Goal: Task Accomplishment & Management: Complete application form

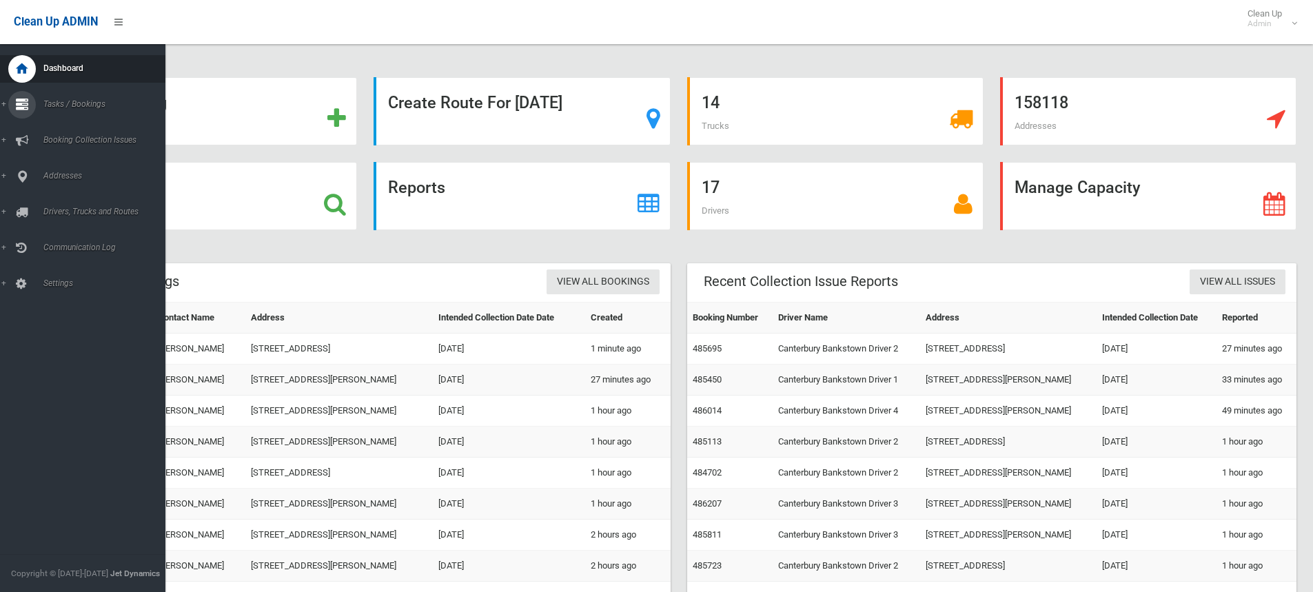
click at [4, 100] on link "Tasks / Bookings" at bounding box center [88, 105] width 176 height 28
click at [61, 167] on span "Add Booking" at bounding box center [101, 167] width 125 height 10
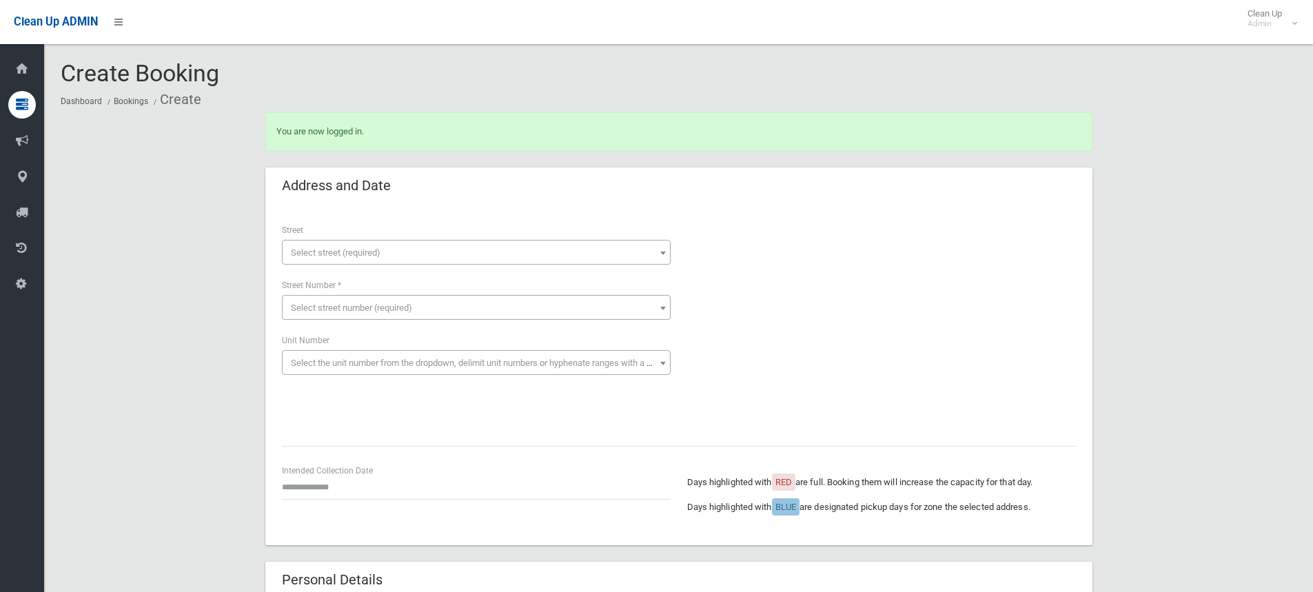
click at [308, 252] on span "Select street (required)" at bounding box center [336, 253] width 90 height 10
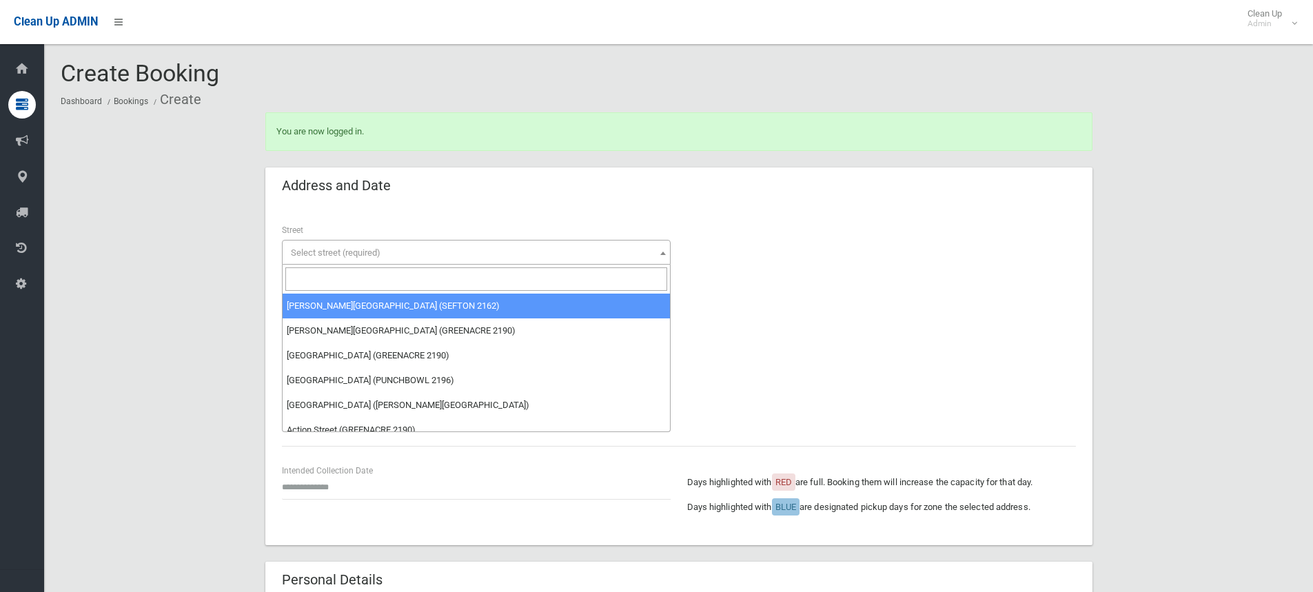
click at [317, 283] on input "search" at bounding box center [476, 279] width 382 height 23
type input "*"
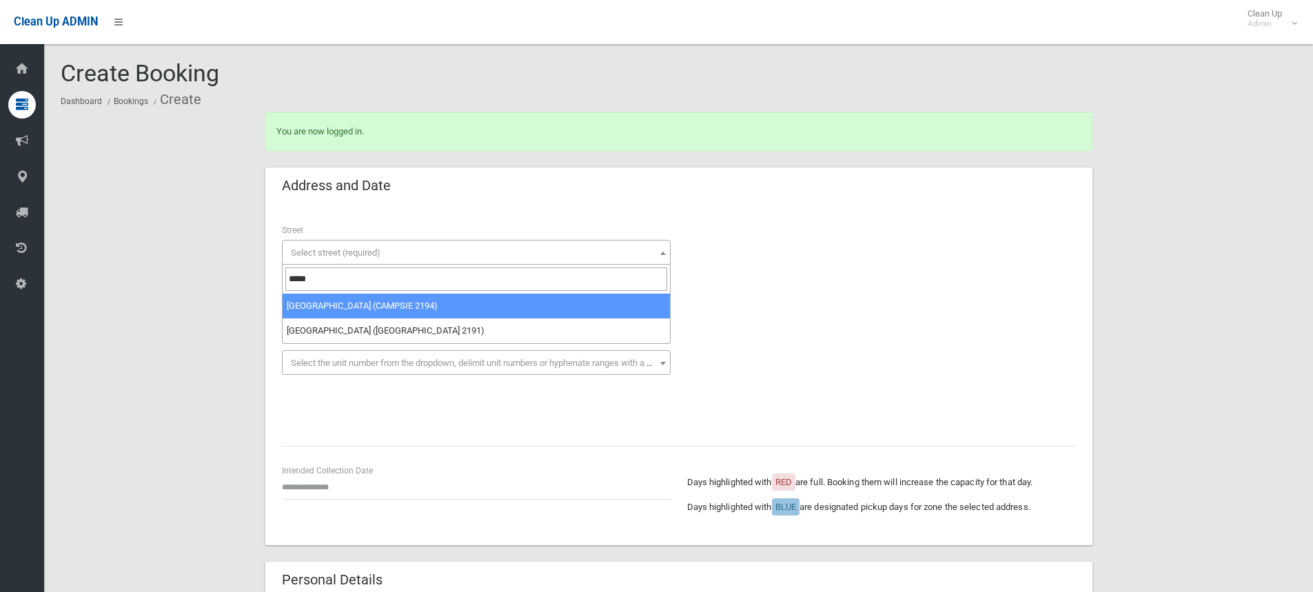
type input "*****"
select select "***"
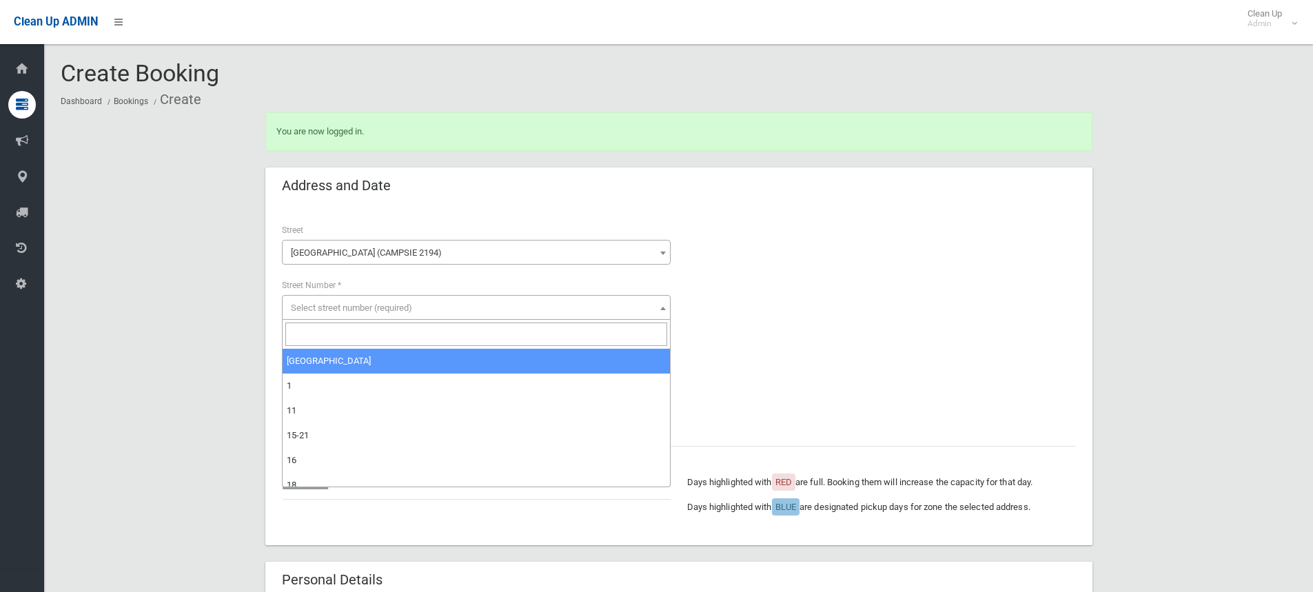
click at [304, 303] on span "Select street number (required)" at bounding box center [351, 308] width 121 height 10
click at [305, 337] on input "search" at bounding box center [476, 334] width 382 height 23
type input "**"
select select "**"
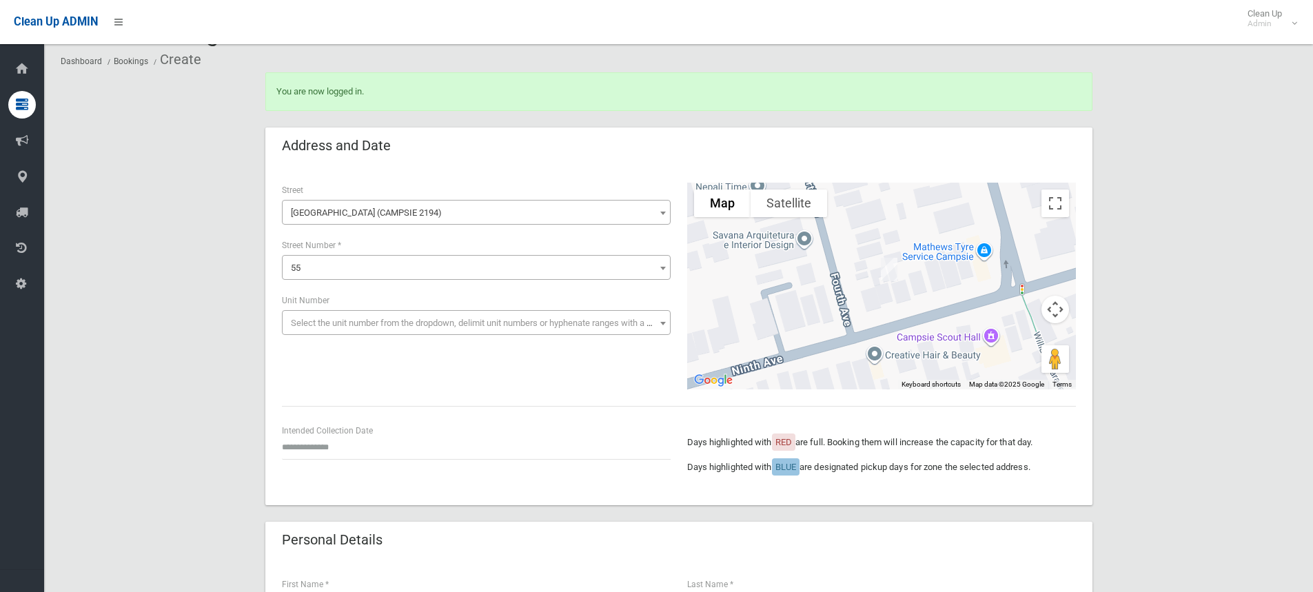
scroll to position [69, 0]
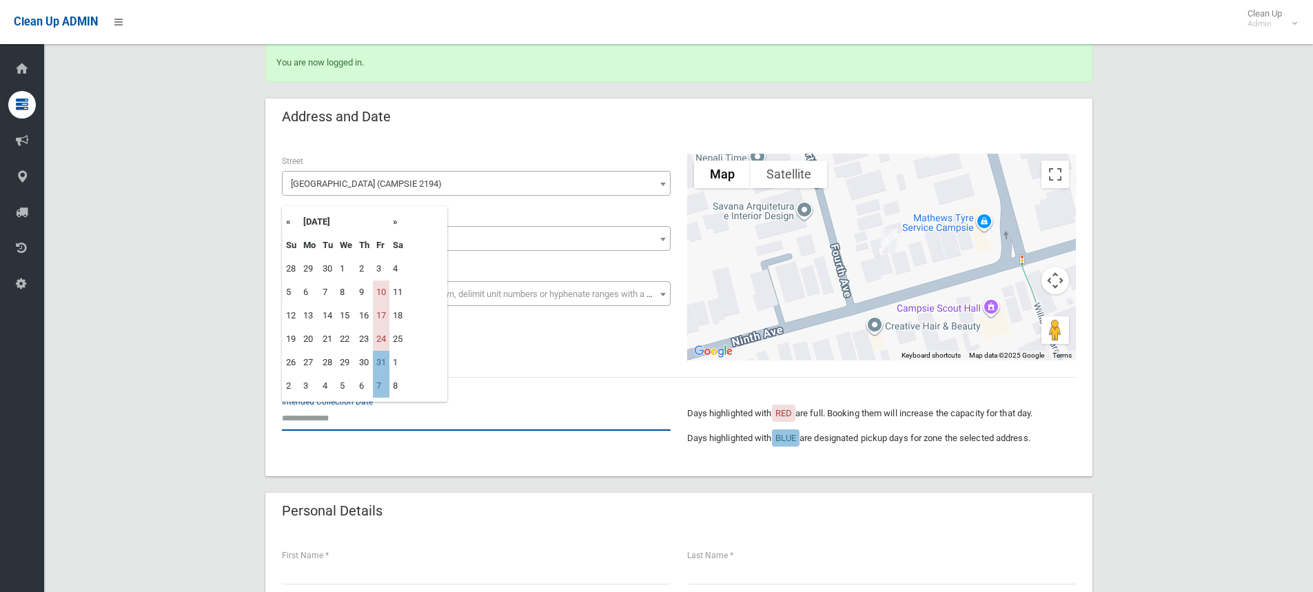
click at [336, 421] on input "text" at bounding box center [476, 418] width 389 height 26
click at [387, 363] on td "31" at bounding box center [381, 362] width 17 height 23
type input "**********"
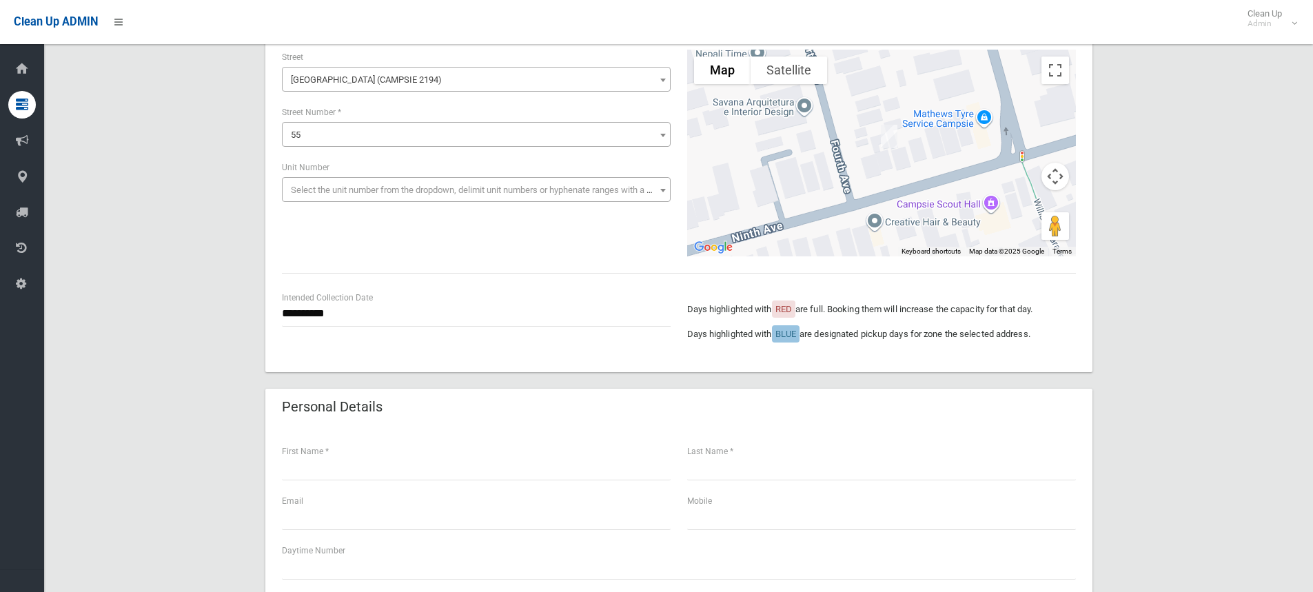
scroll to position [207, 0]
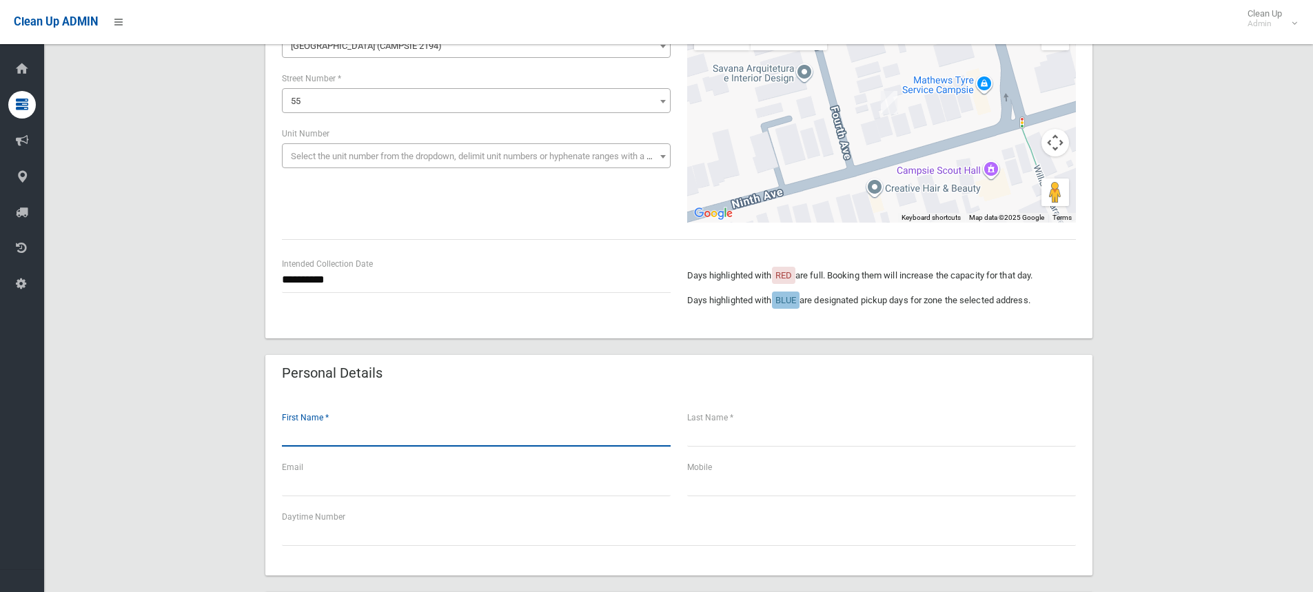
click at [301, 431] on input "text" at bounding box center [476, 434] width 389 height 26
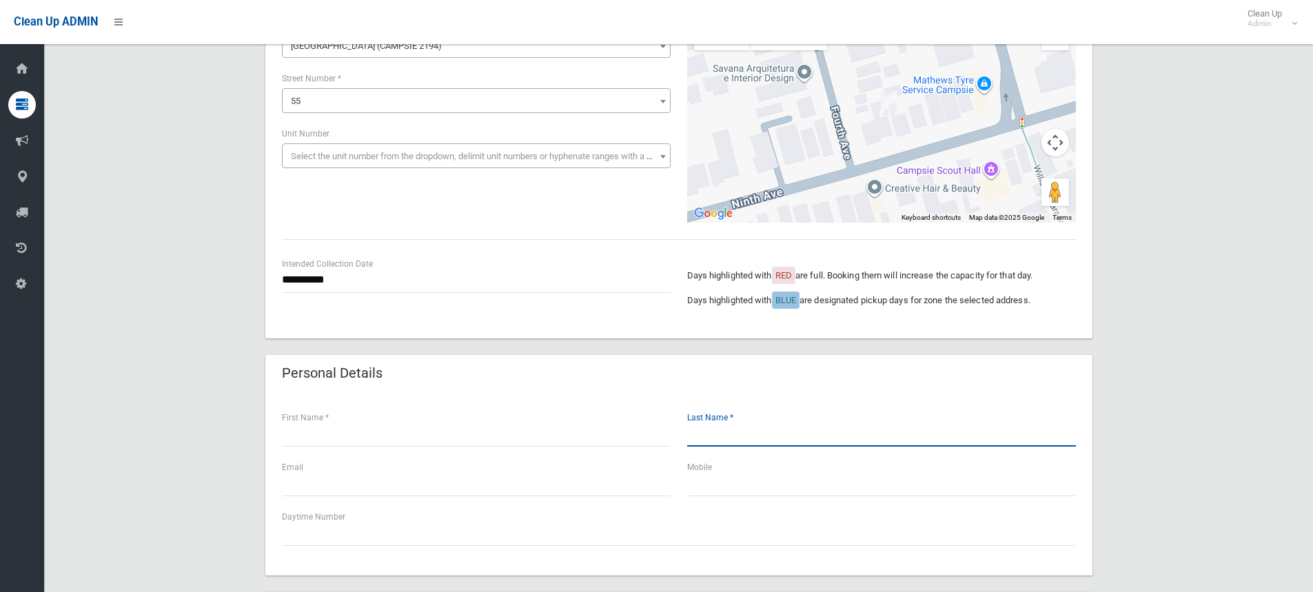
click at [780, 443] on input "text" at bounding box center [881, 434] width 389 height 26
type input "***"
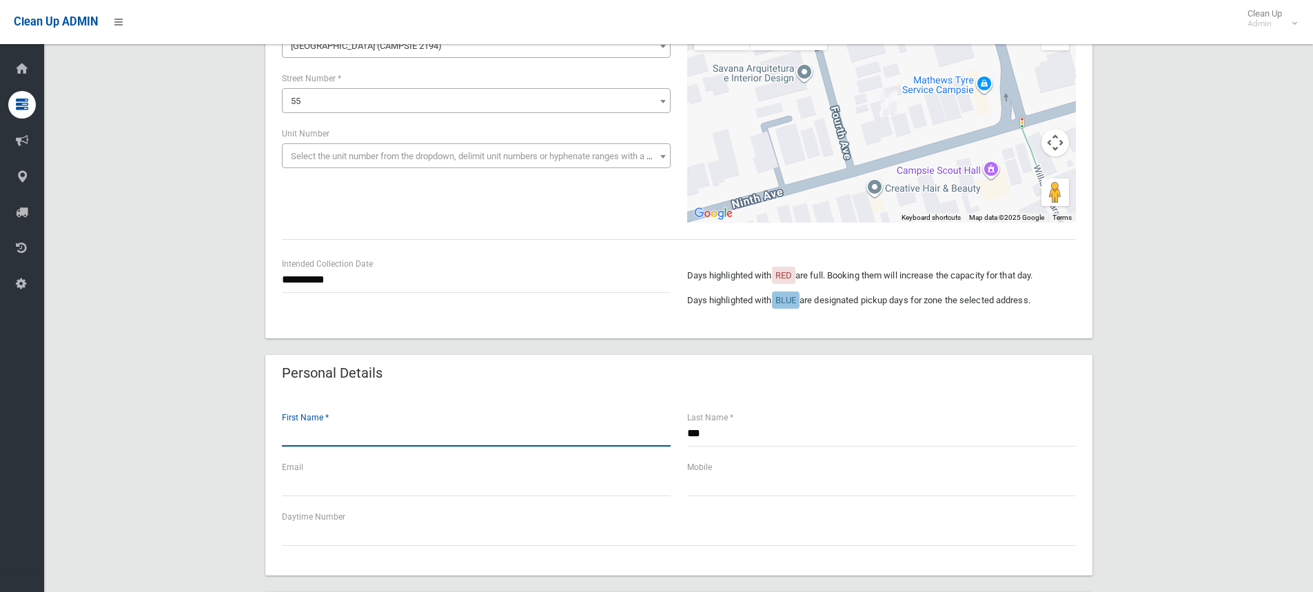
click at [320, 433] on input "text" at bounding box center [476, 434] width 389 height 26
type input "******"
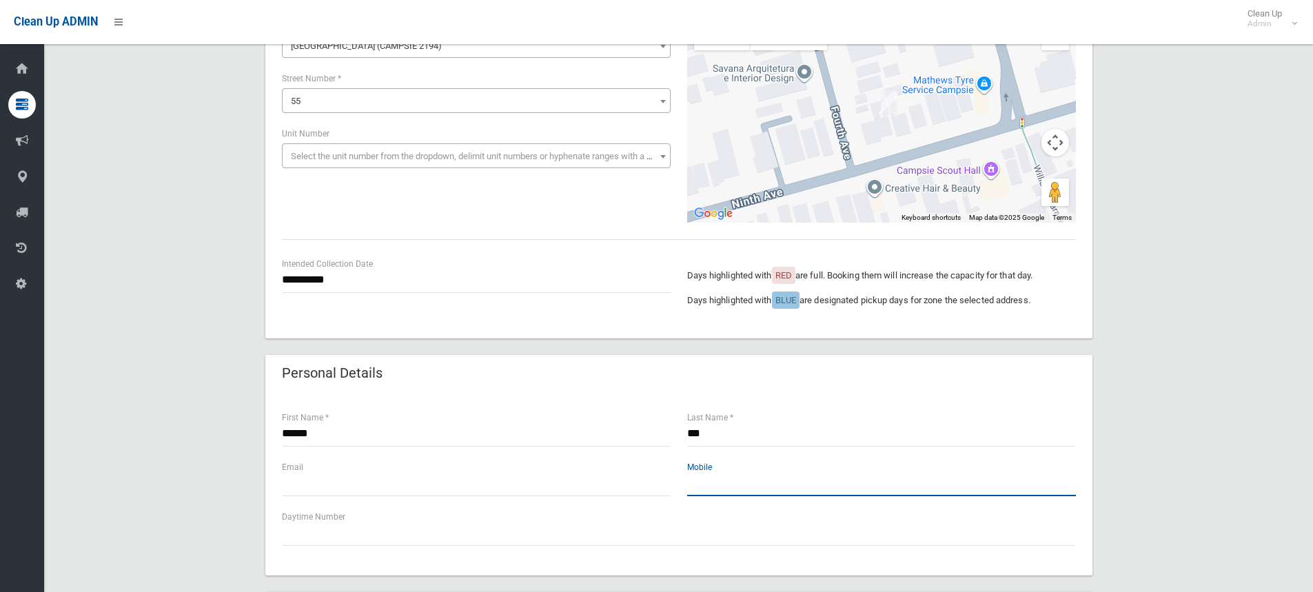
click at [730, 484] on input "text" at bounding box center [881, 484] width 389 height 26
type input "**********"
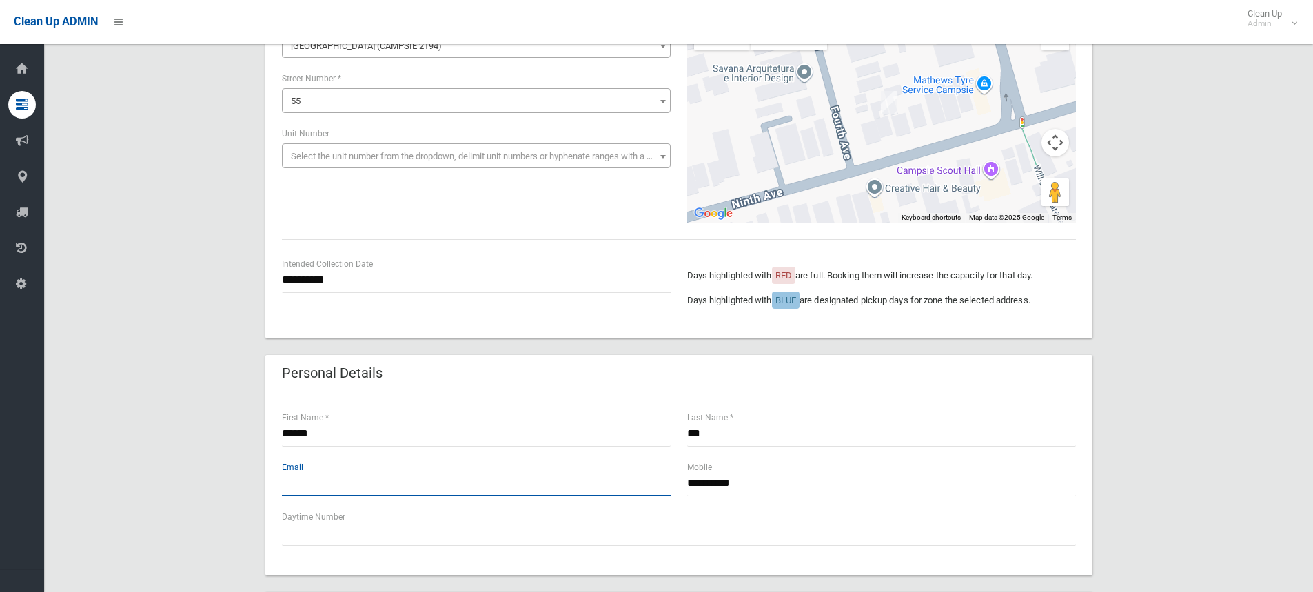
click at [299, 487] on input "text" at bounding box center [476, 484] width 389 height 26
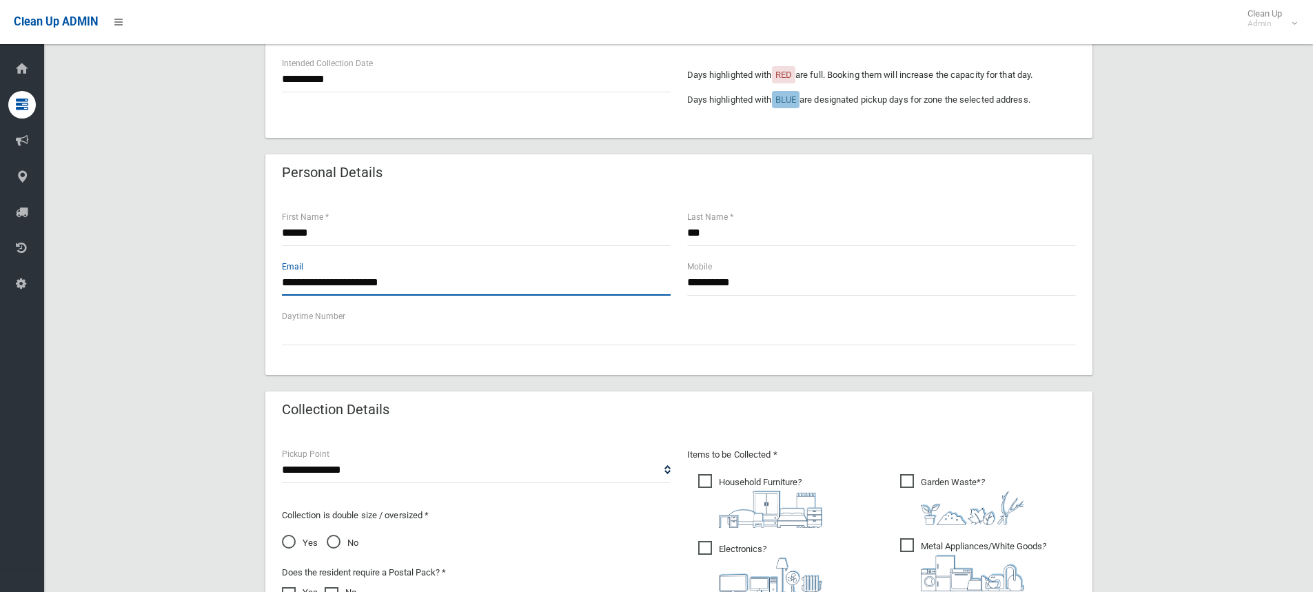
scroll to position [414, 0]
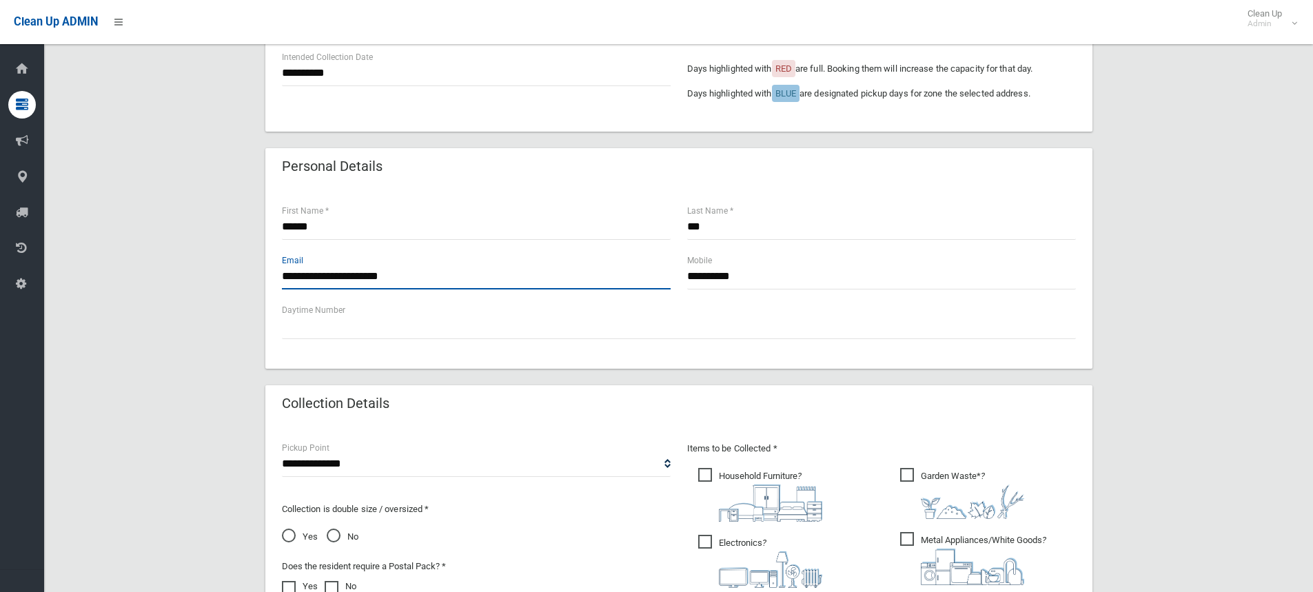
type input "**********"
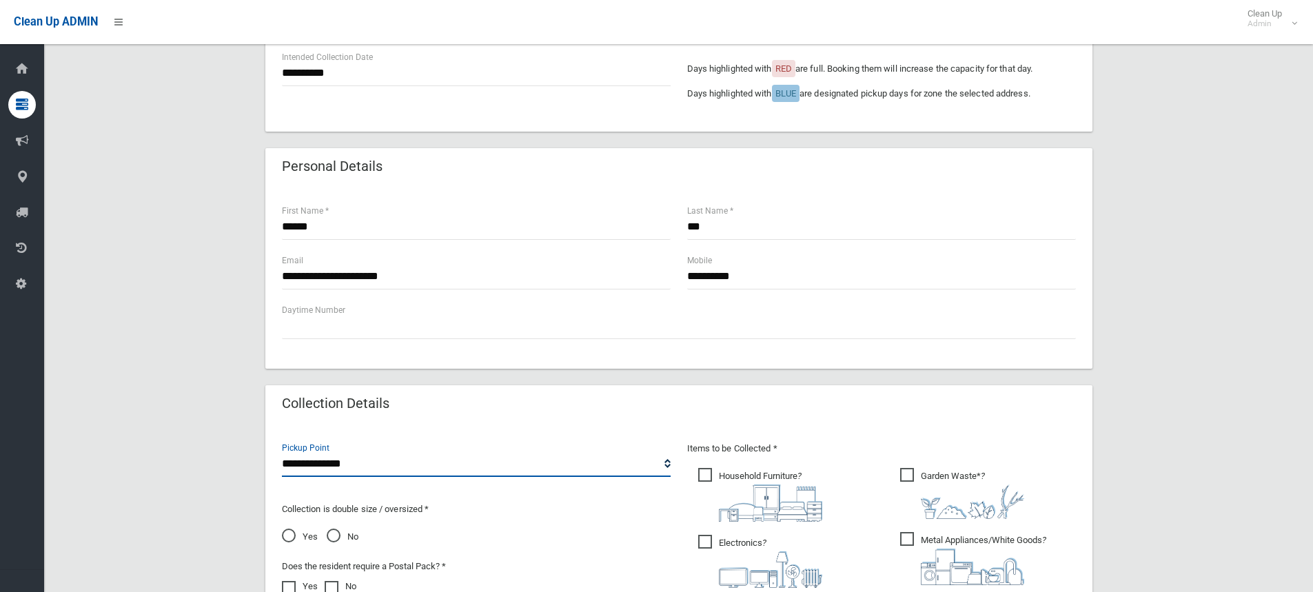
click at [347, 459] on select "**********" at bounding box center [476, 465] width 389 height 26
select select "*"
click at [282, 452] on select "**********" at bounding box center [476, 465] width 389 height 26
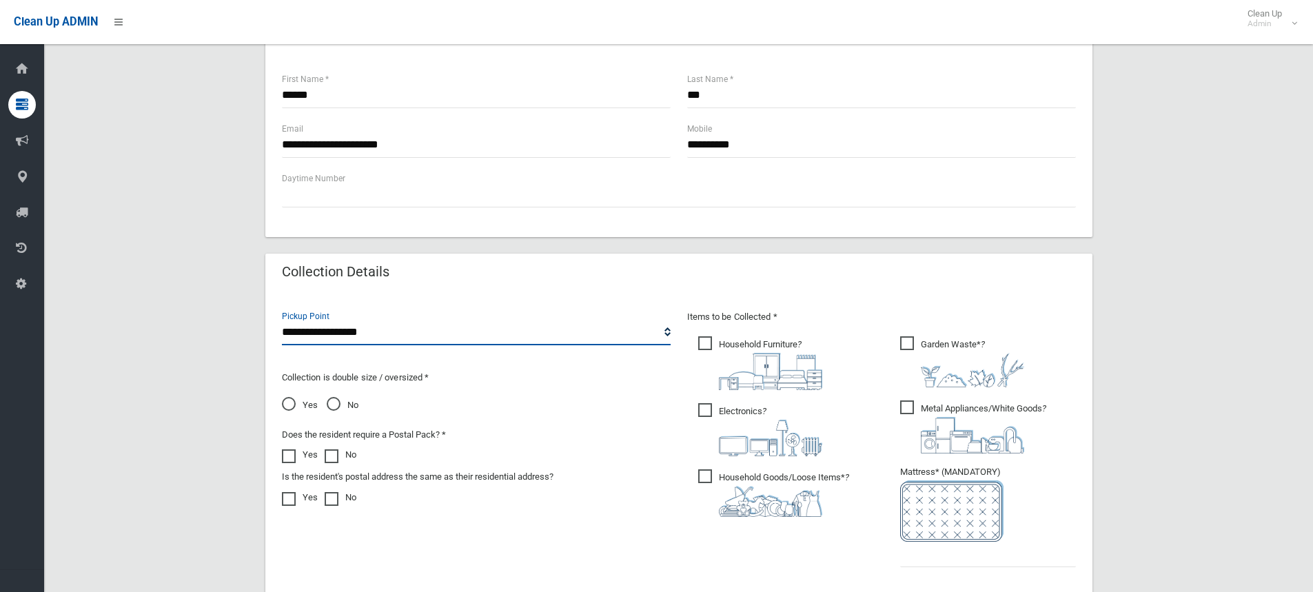
scroll to position [552, 0]
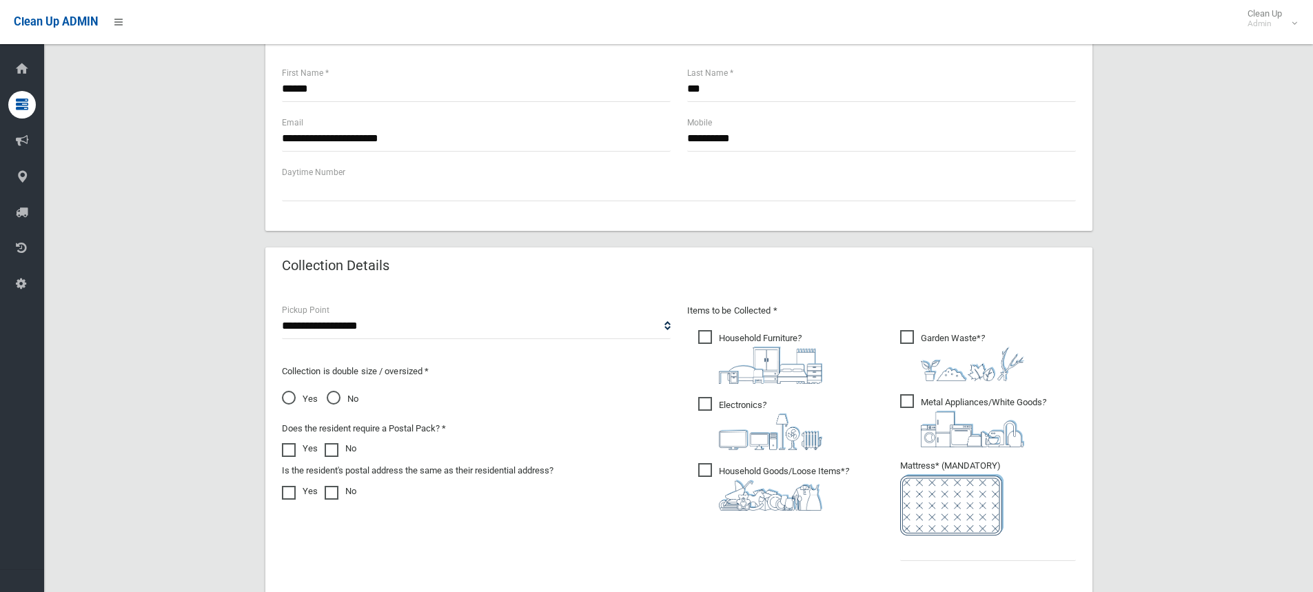
click at [707, 338] on span "Household Furniture ?" at bounding box center [760, 357] width 124 height 54
click at [909, 336] on span "Garden Waste* ?" at bounding box center [962, 355] width 124 height 51
click at [707, 472] on span "Household Goods/Loose Items* ?" at bounding box center [773, 487] width 151 height 48
click at [703, 403] on span "Electronics ?" at bounding box center [760, 423] width 124 height 53
click at [905, 402] on span "Metal Appliances/White Goods ?" at bounding box center [973, 420] width 146 height 53
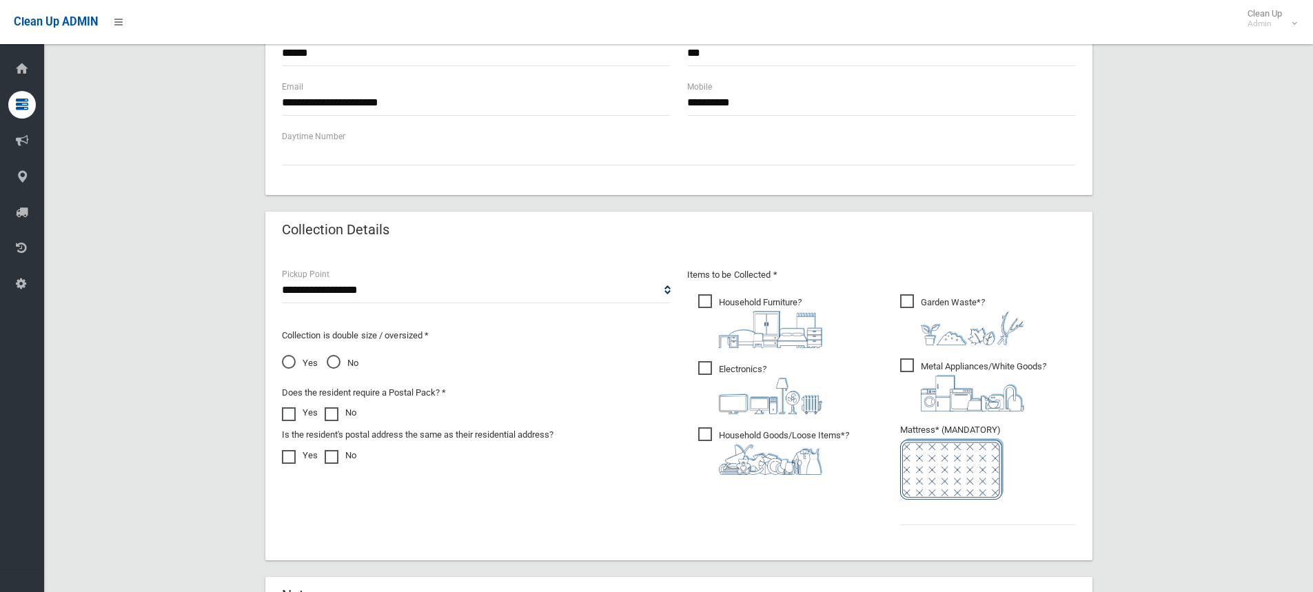
scroll to position [689, 0]
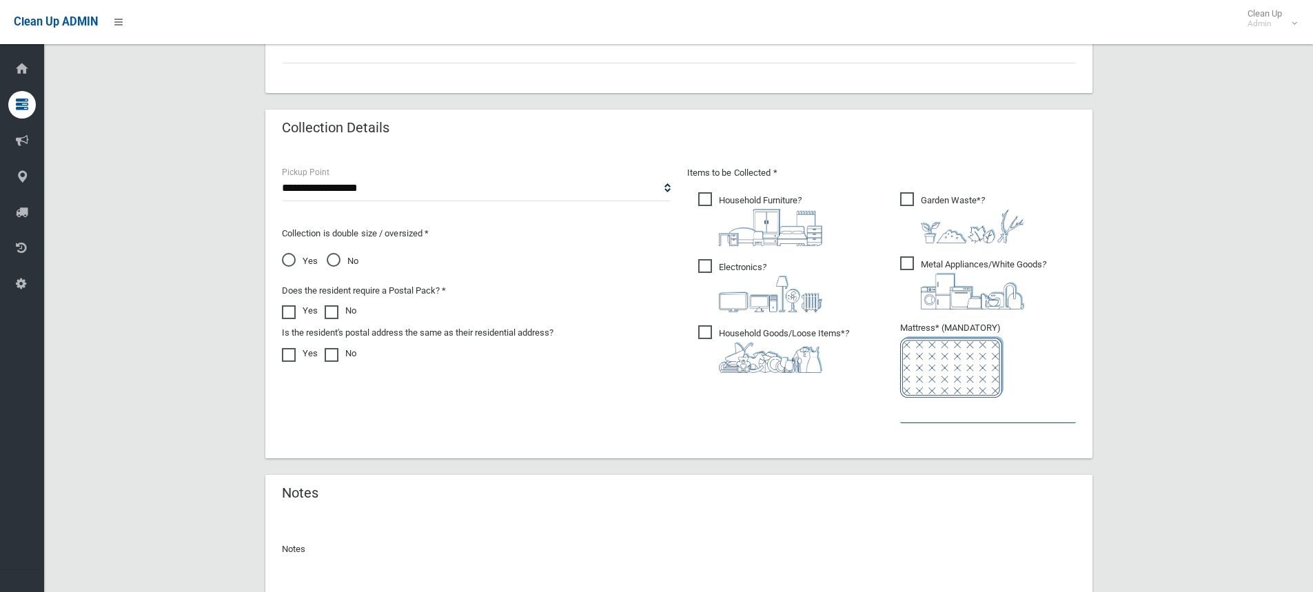
click at [909, 414] on input "text" at bounding box center [988, 411] width 176 height 26
type input "*"
click at [288, 259] on span "Yes" at bounding box center [300, 261] width 36 height 17
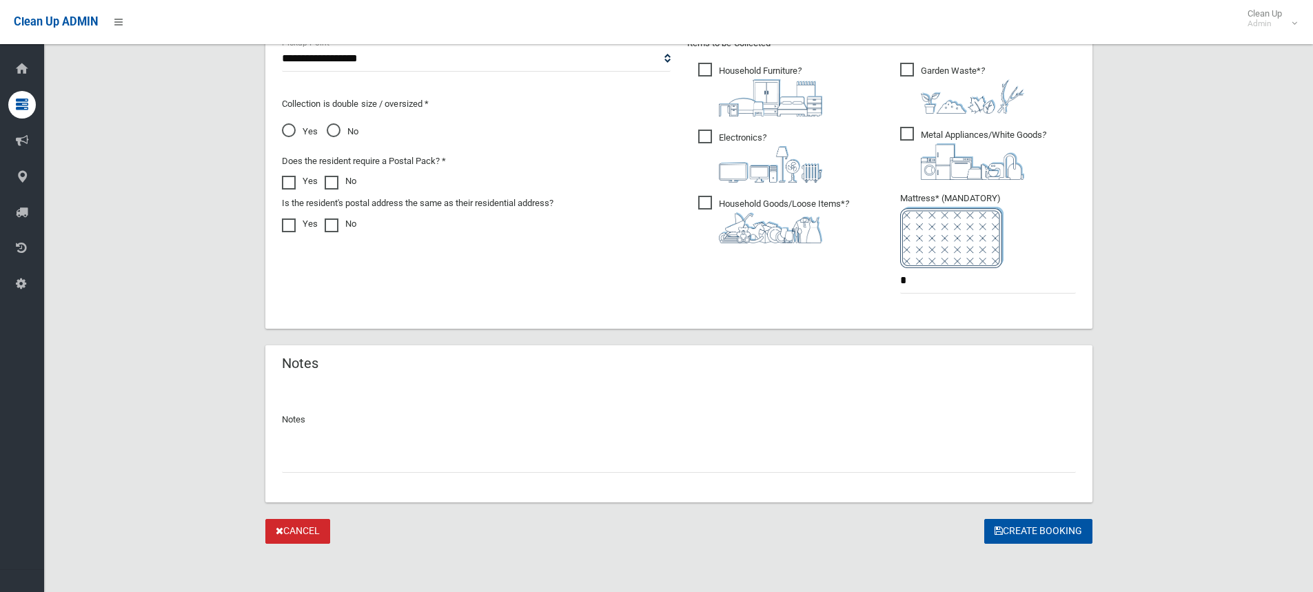
scroll to position [820, 0]
click at [1031, 529] on button "Create Booking" at bounding box center [1039, 531] width 108 height 26
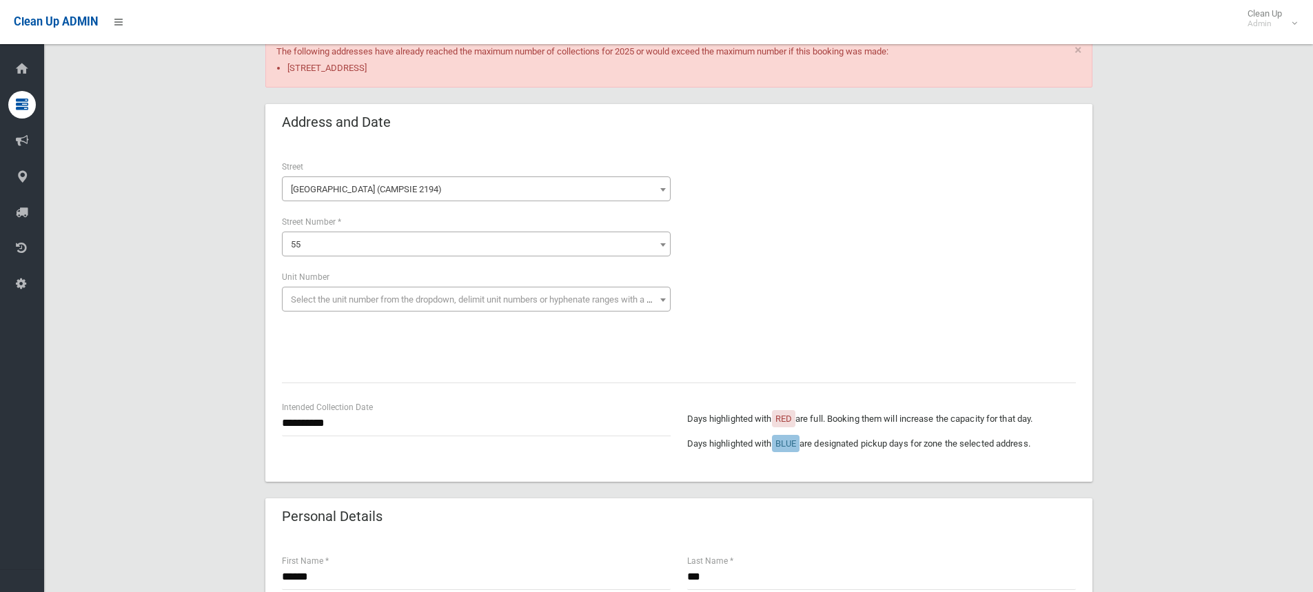
scroll to position [69, 0]
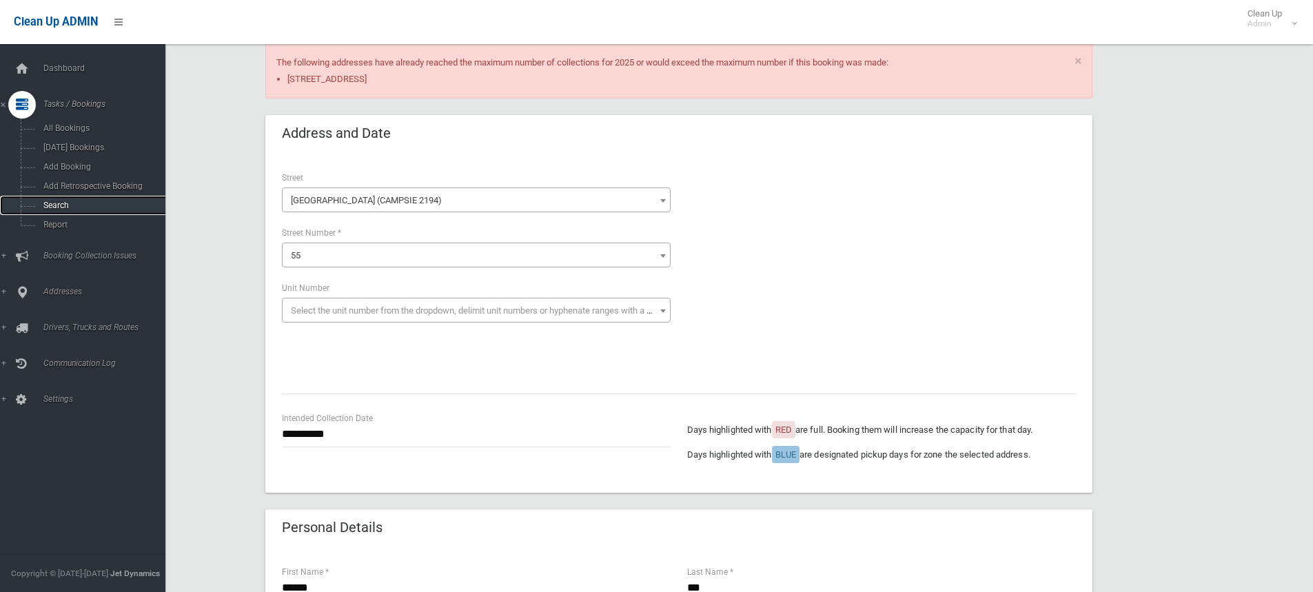
click at [54, 205] on span "Search" at bounding box center [101, 206] width 125 height 10
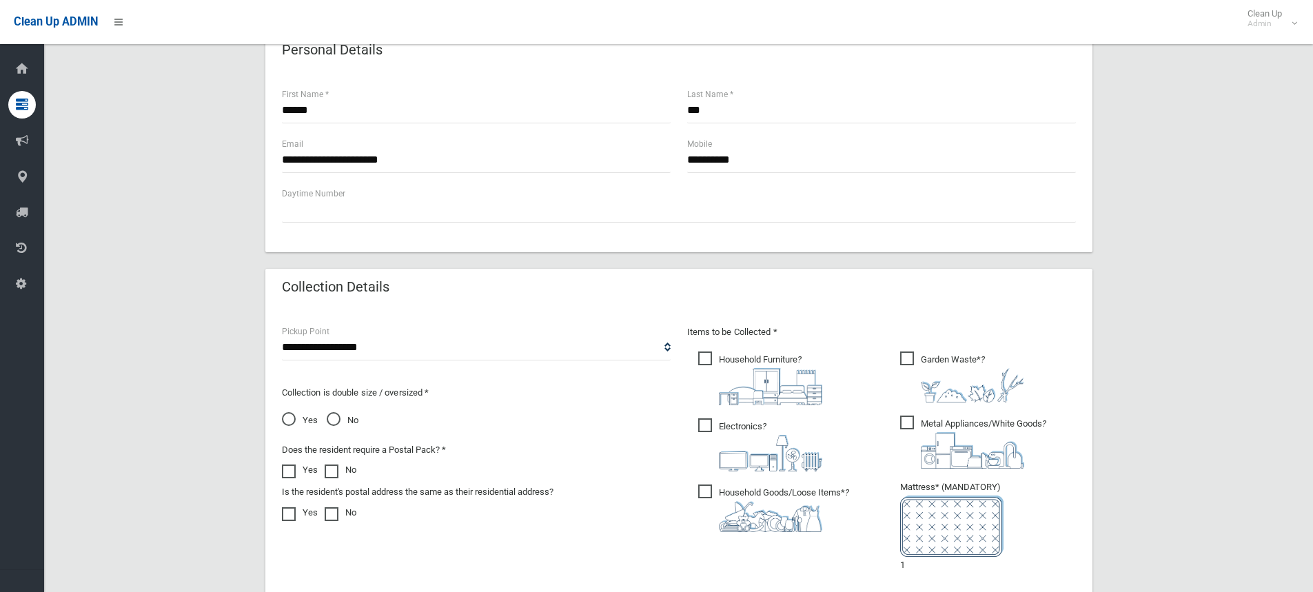
scroll to position [621, 0]
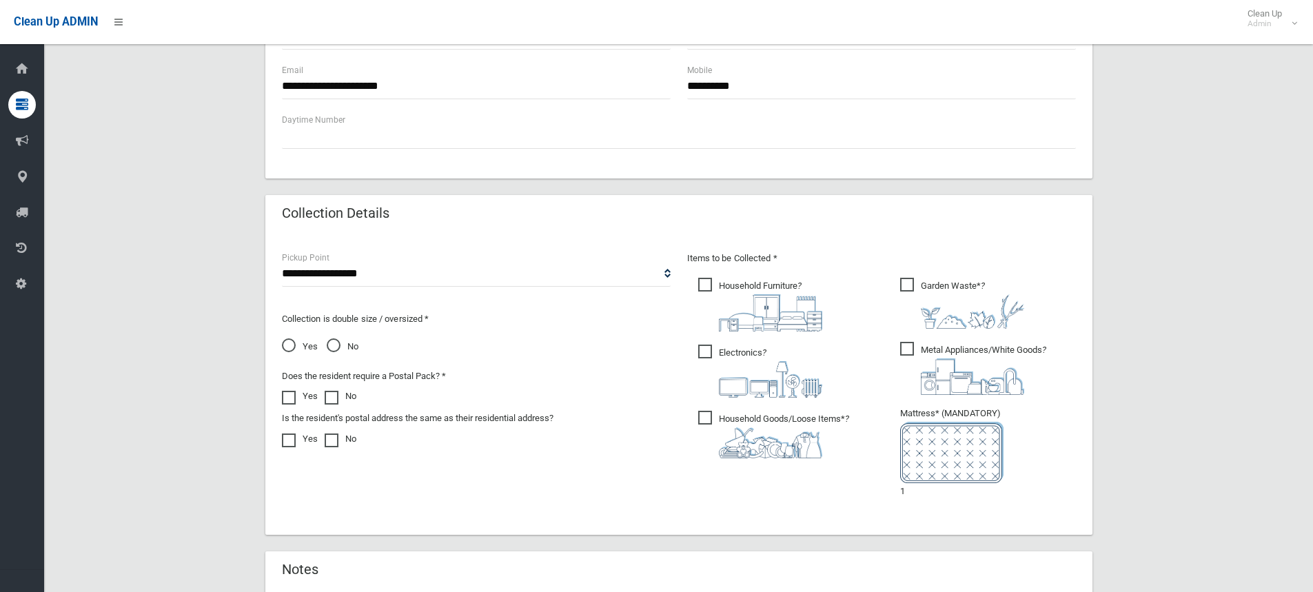
click at [334, 341] on span "No" at bounding box center [343, 347] width 32 height 17
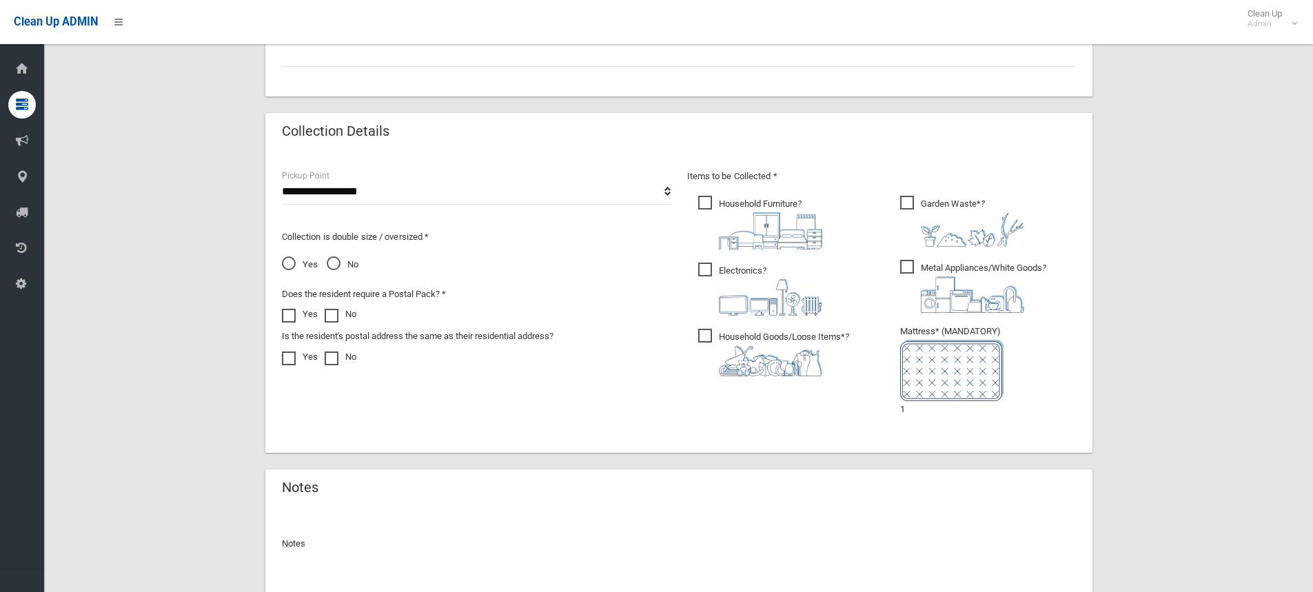
scroll to position [827, 0]
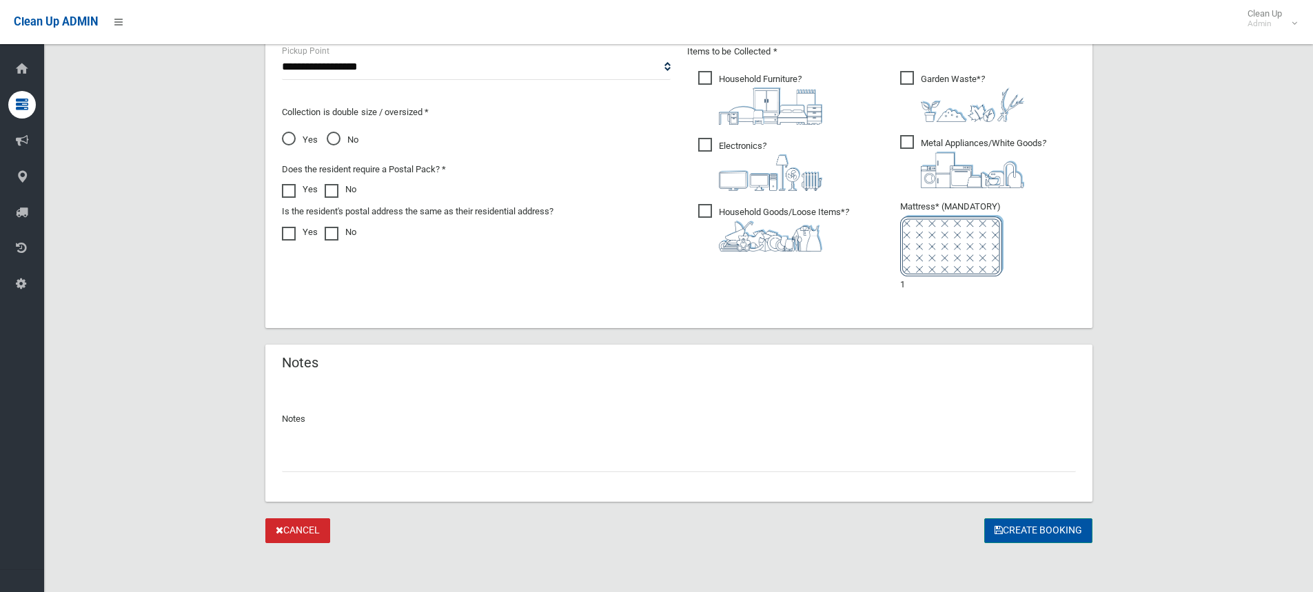
click at [1020, 530] on button "Create Booking" at bounding box center [1039, 531] width 108 height 26
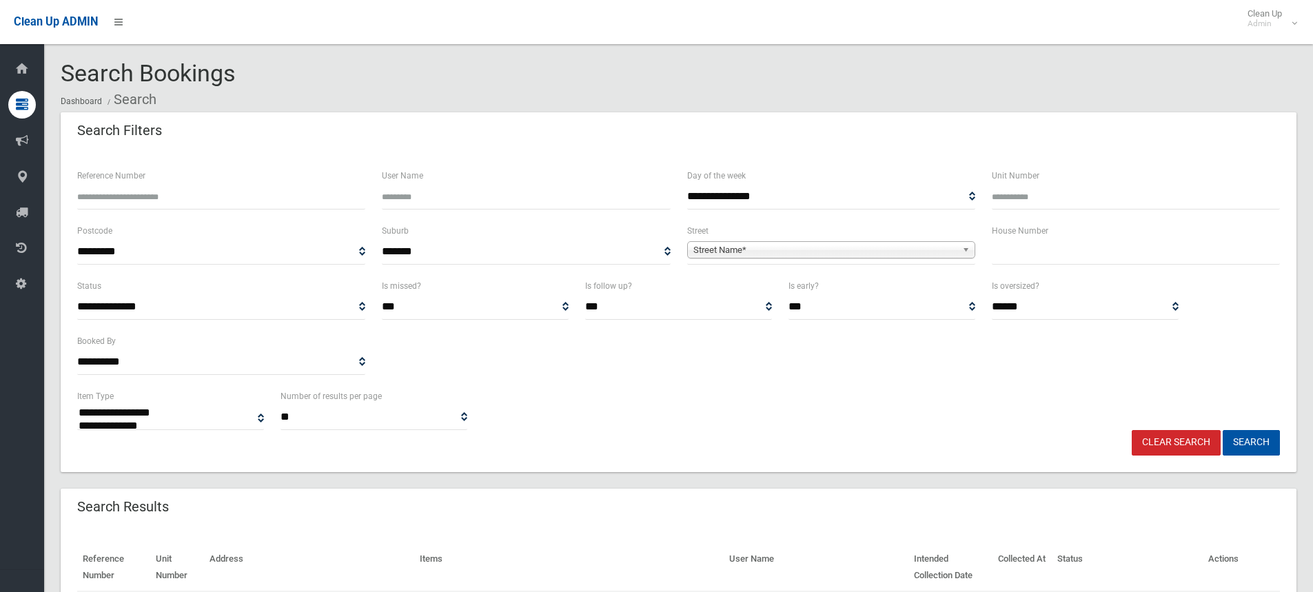
select select
click at [1013, 247] on input "text" at bounding box center [1136, 252] width 288 height 26
type input "**"
click at [717, 253] on span "Street Name*" at bounding box center [825, 250] width 263 height 17
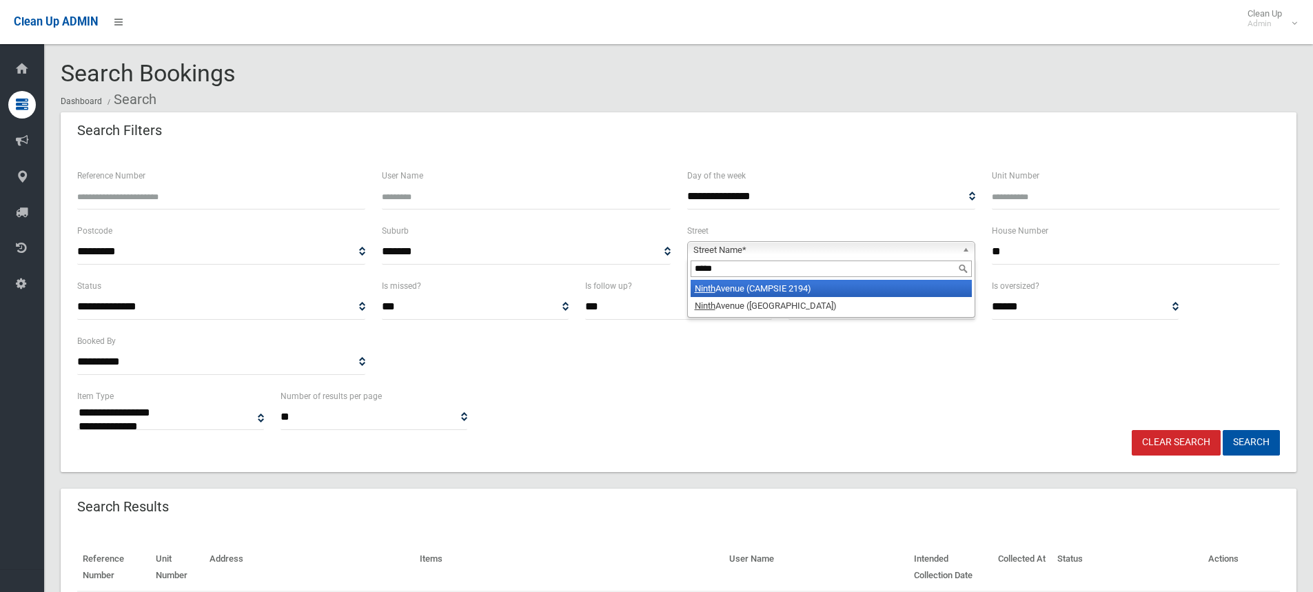
type input "*****"
click at [757, 290] on li "Ninth Avenue (CAMPSIE 2194)" at bounding box center [831, 288] width 281 height 17
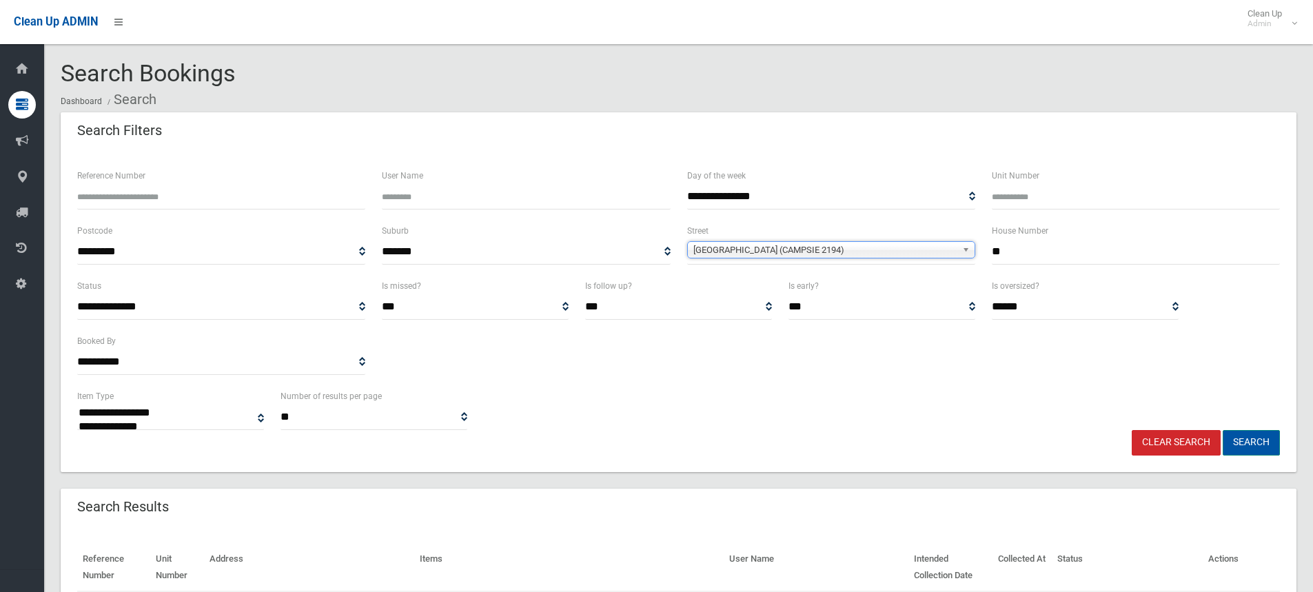
click at [1249, 445] on button "Search" at bounding box center [1251, 443] width 57 height 26
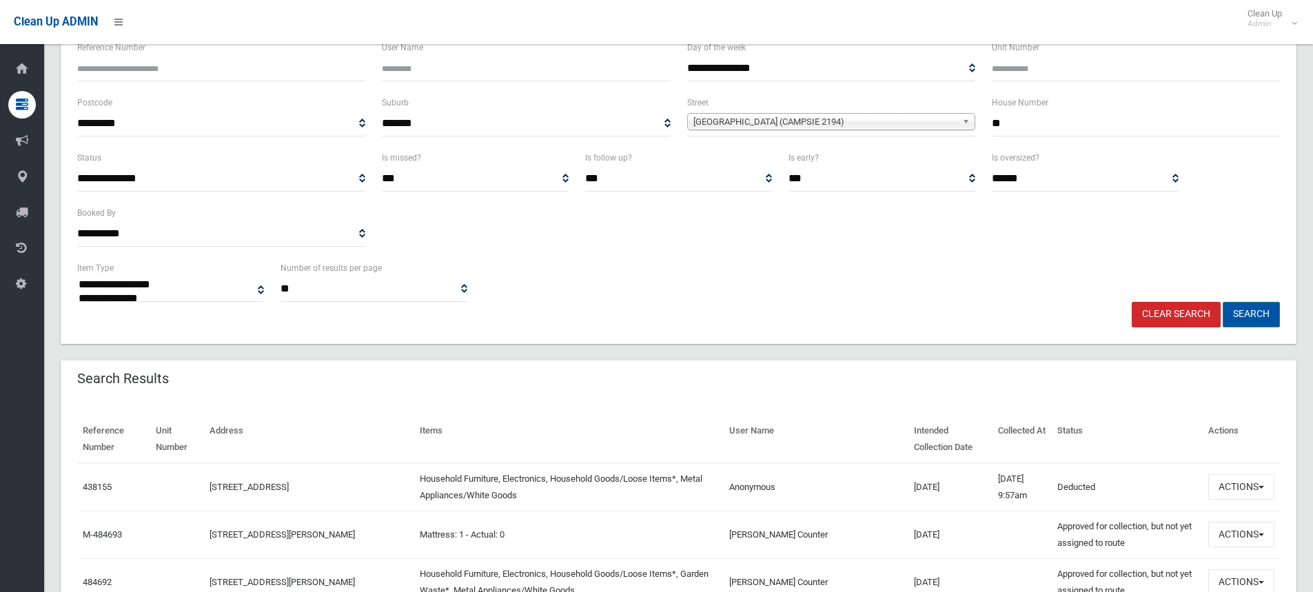
scroll to position [138, 0]
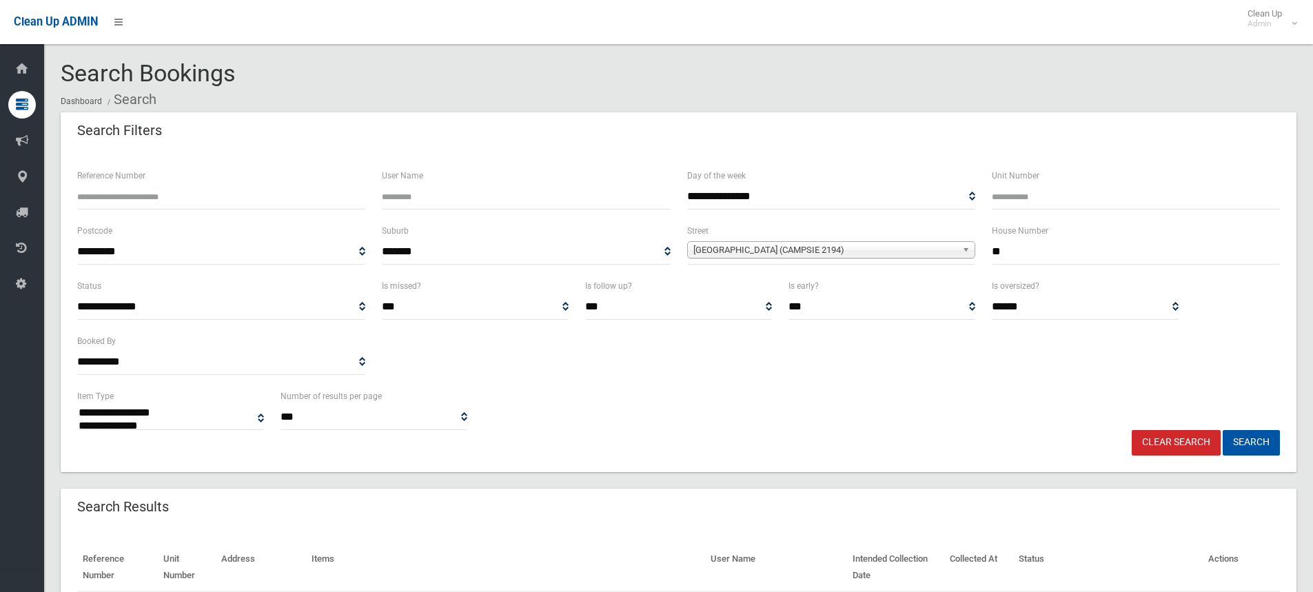
select select
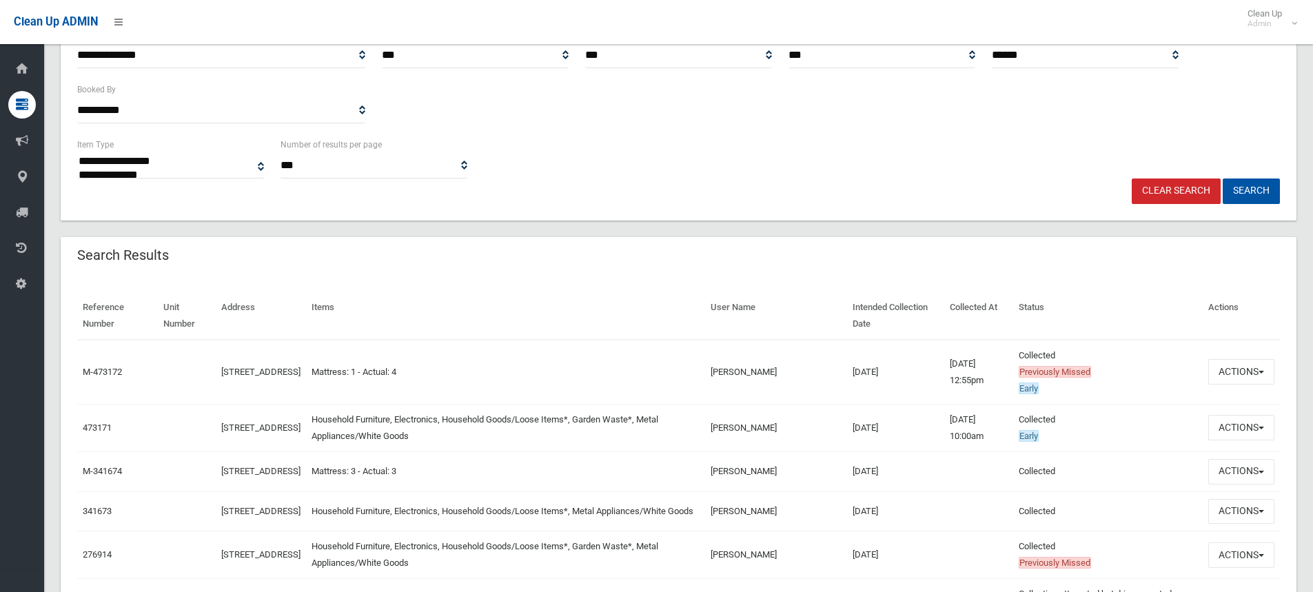
scroll to position [276, 0]
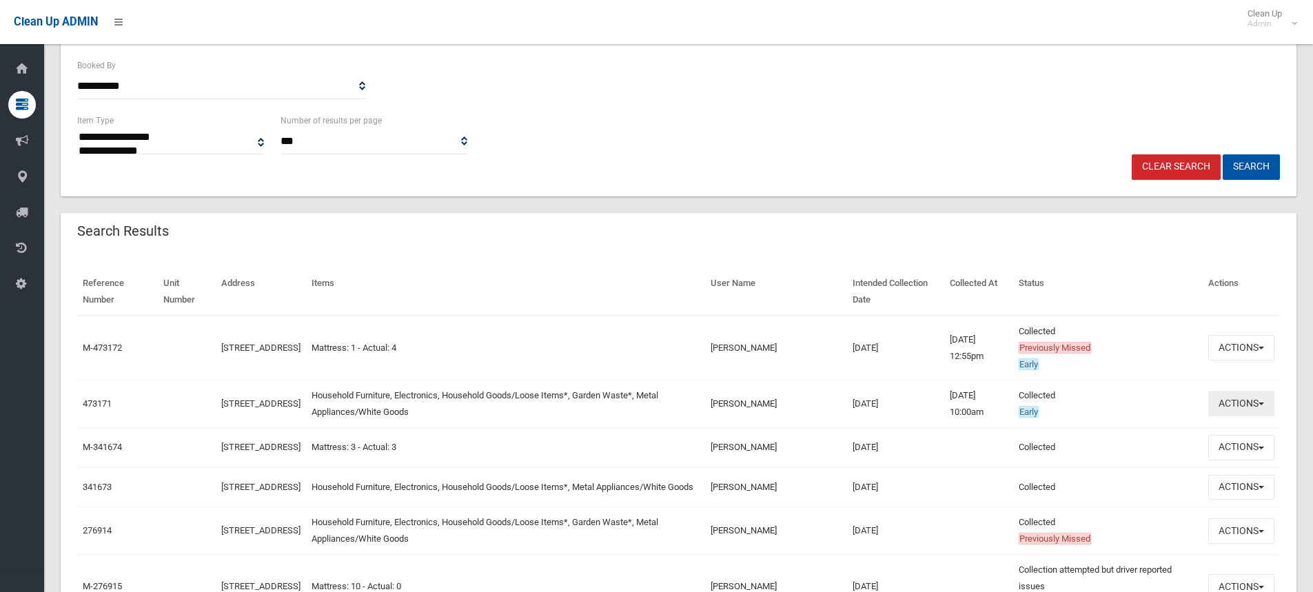
click at [1260, 404] on span "button" at bounding box center [1262, 404] width 6 height 3
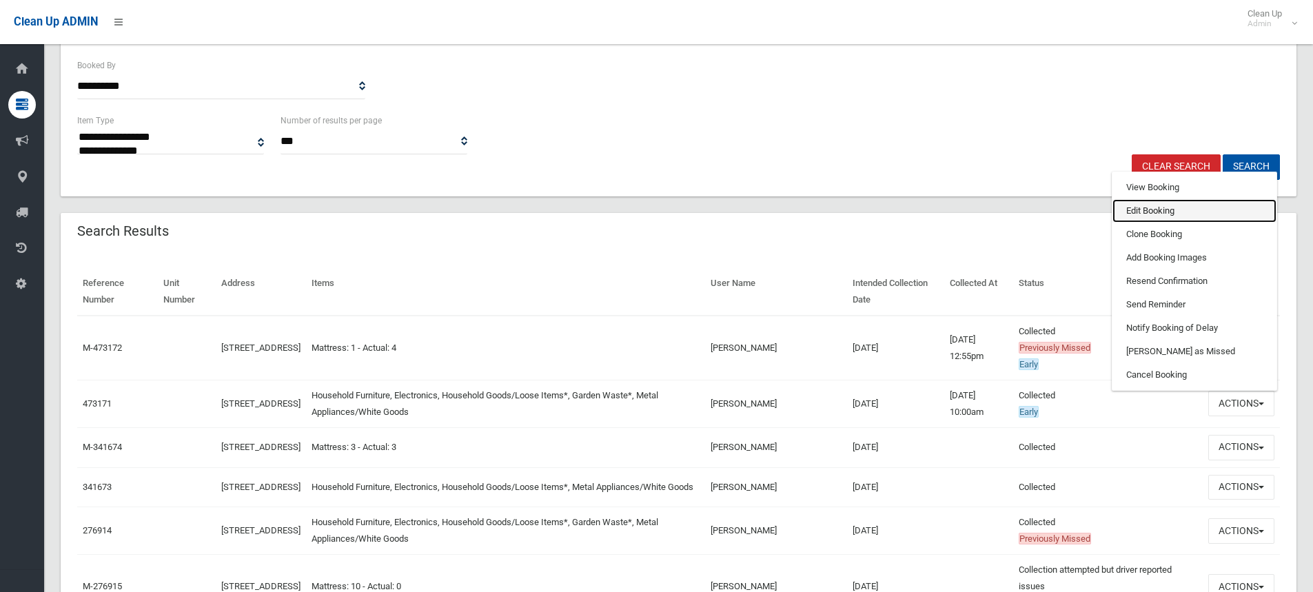
click at [1129, 211] on link "Edit Booking" at bounding box center [1195, 210] width 164 height 23
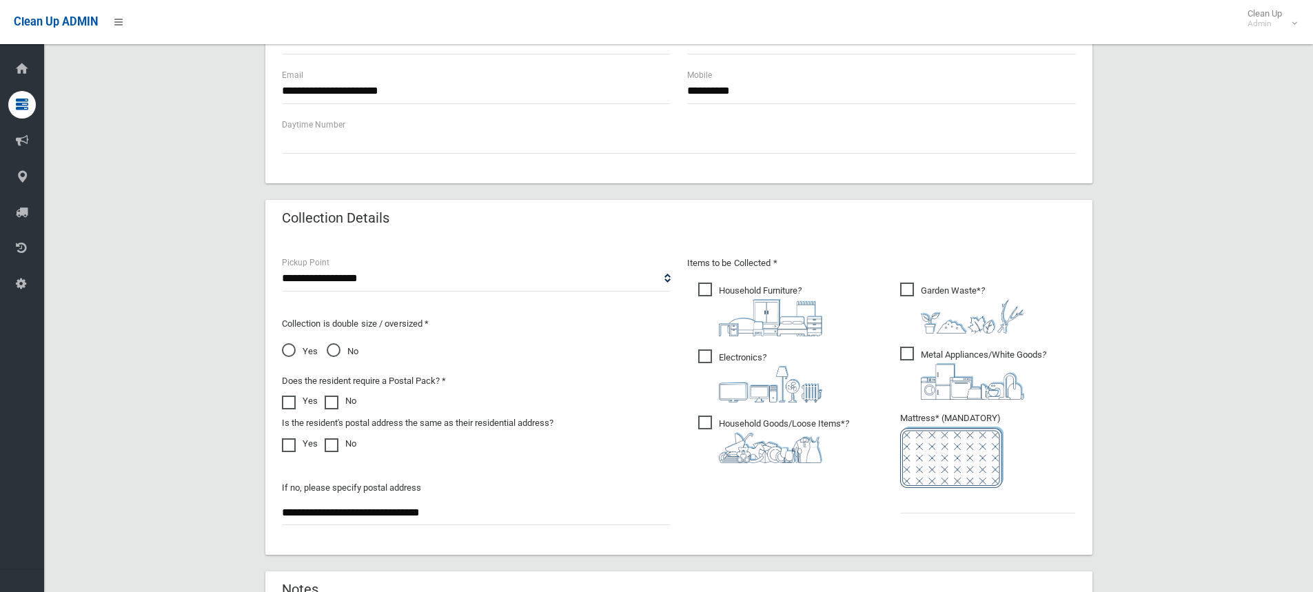
scroll to position [552, 0]
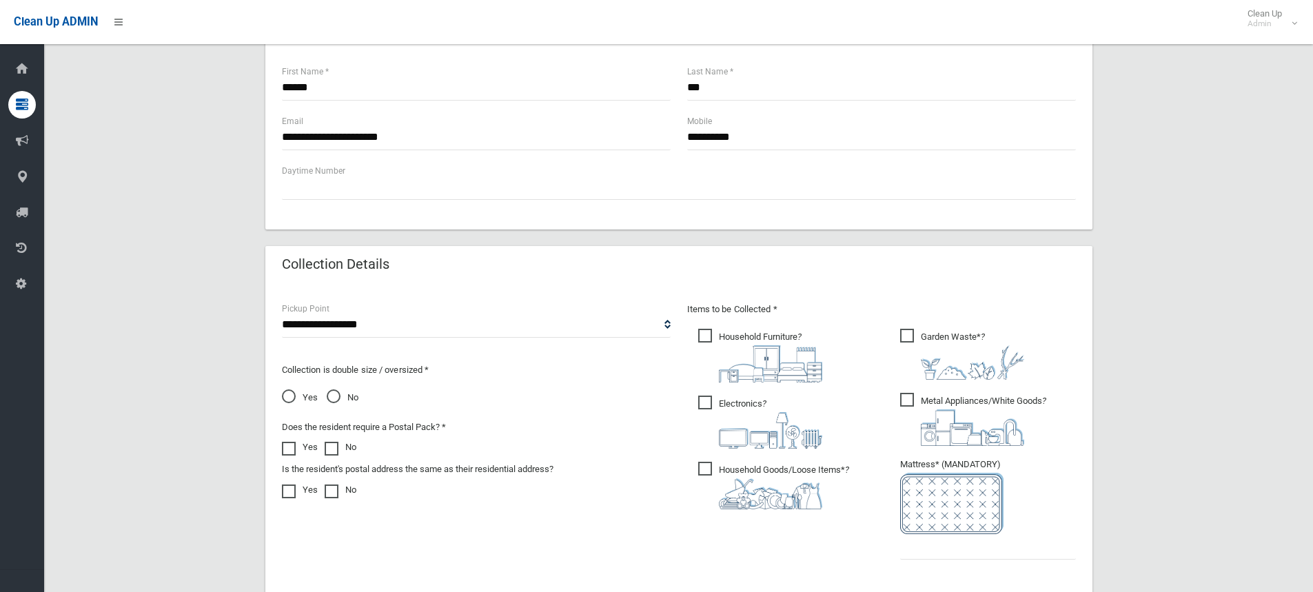
scroll to position [621, 0]
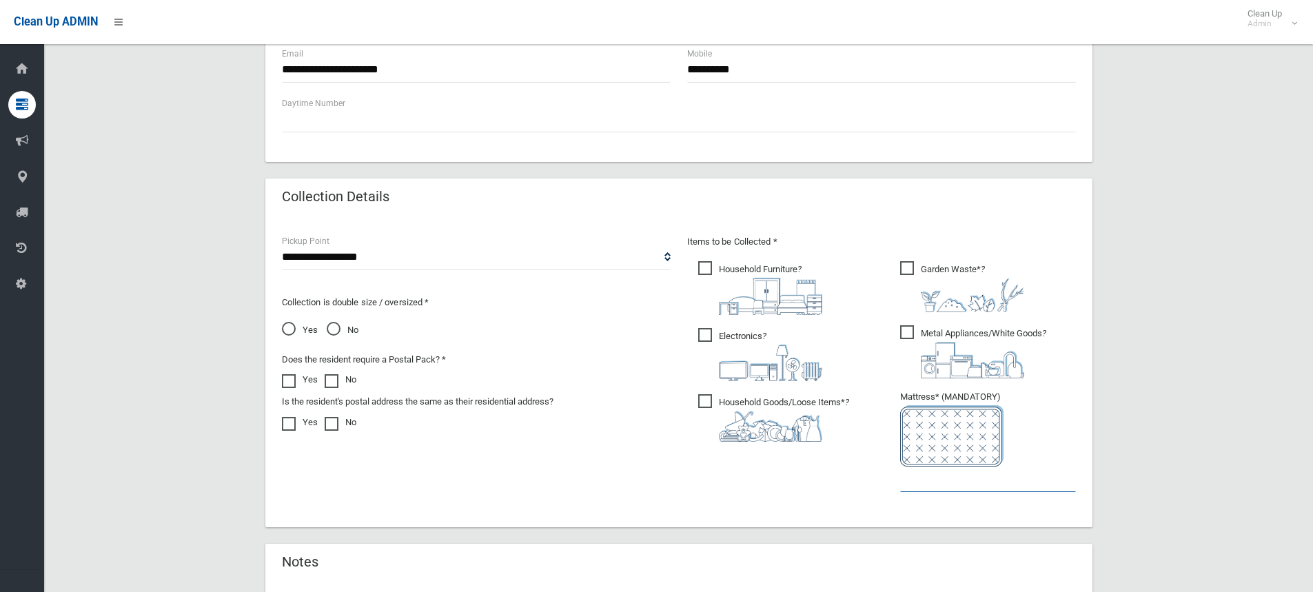
drag, startPoint x: 916, startPoint y: 485, endPoint x: 924, endPoint y: 472, distance: 15.1
click at [916, 484] on input "text" at bounding box center [988, 480] width 176 height 26
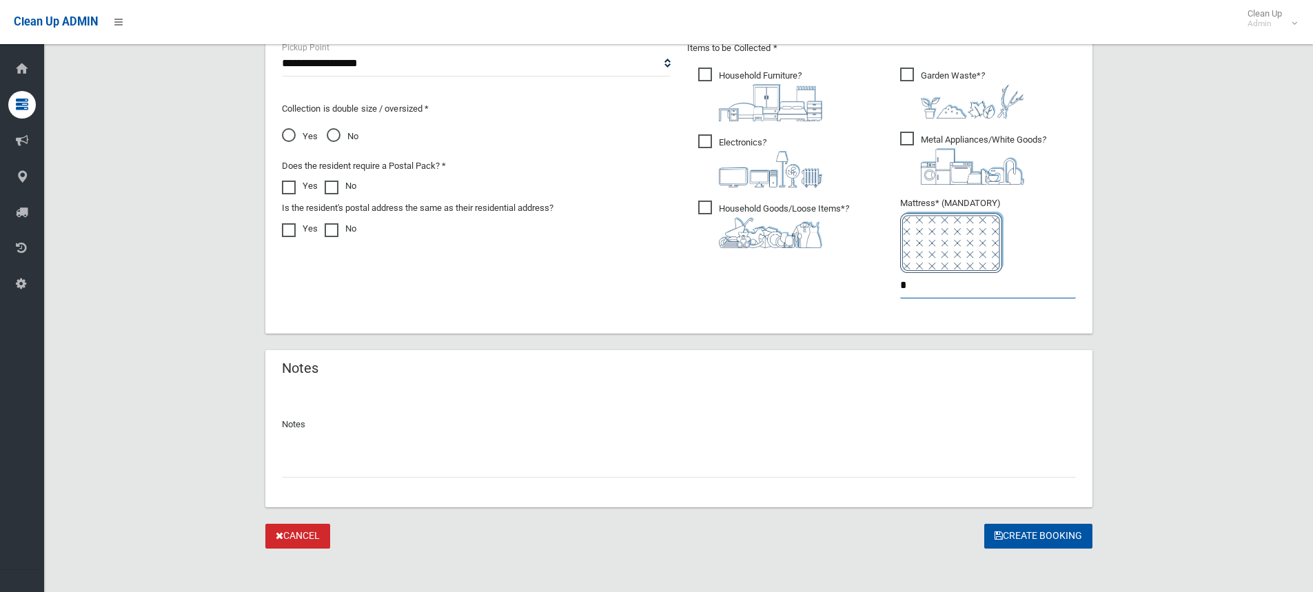
scroll to position [820, 0]
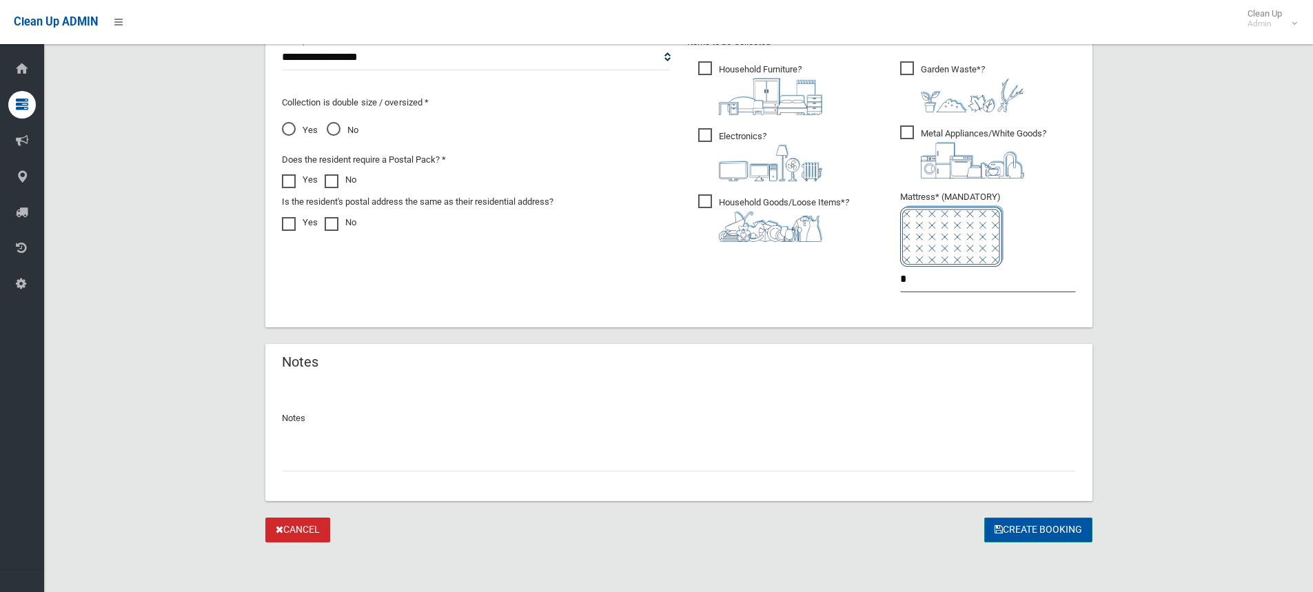
type input "*"
click at [1025, 530] on button "Create Booking" at bounding box center [1039, 531] width 108 height 26
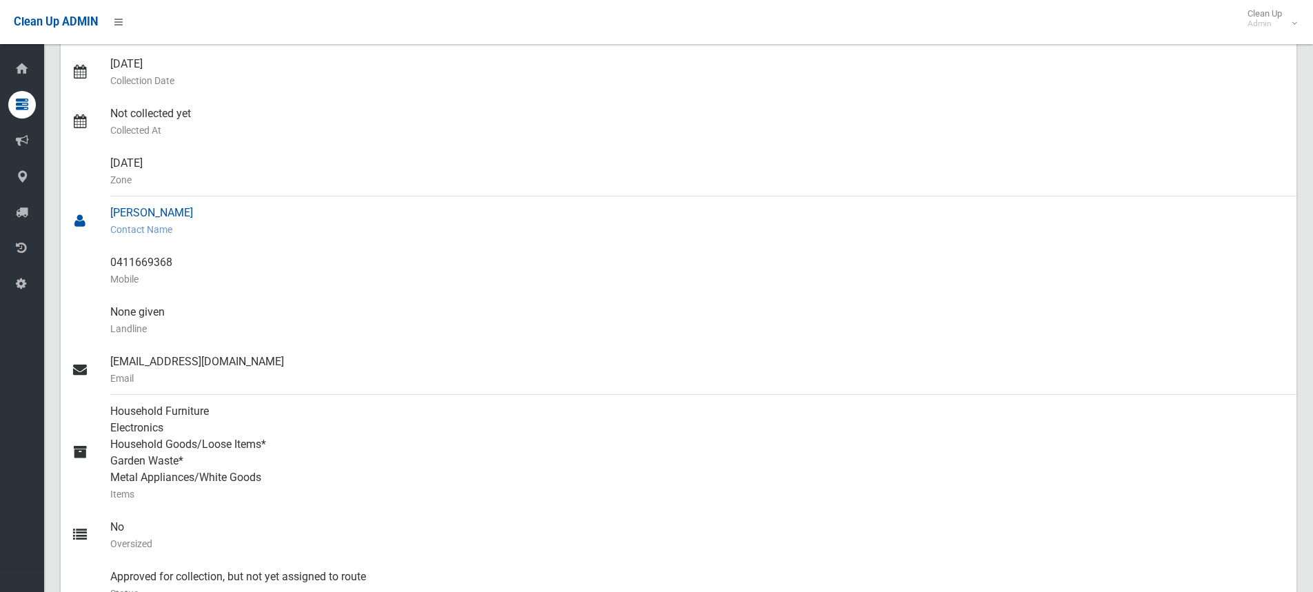
scroll to position [414, 0]
